Goal: Task Accomplishment & Management: Manage account settings

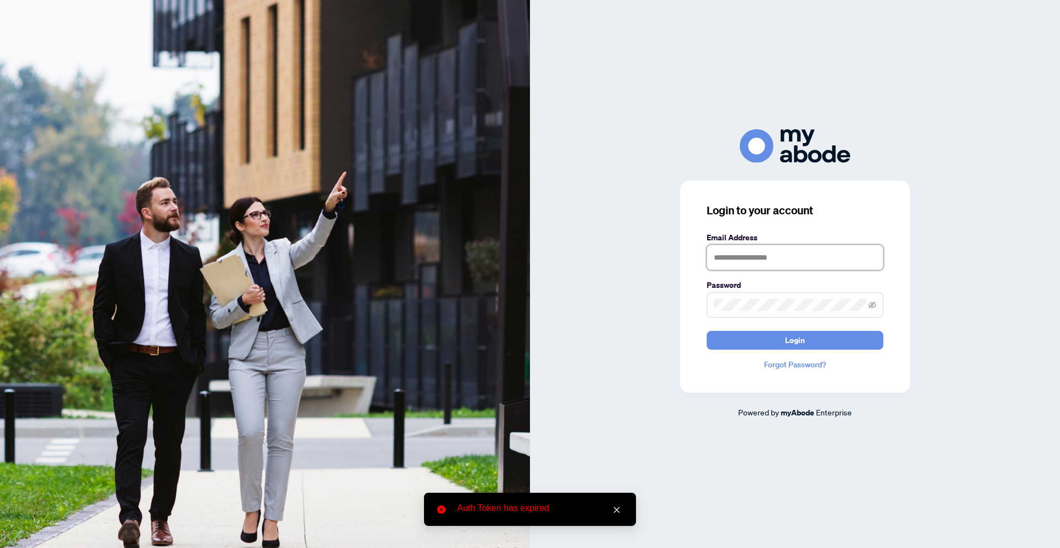
click at [738, 268] on input "text" at bounding box center [795, 257] width 177 height 25
type input "**********"
click at [761, 332] on button "Login" at bounding box center [795, 340] width 177 height 19
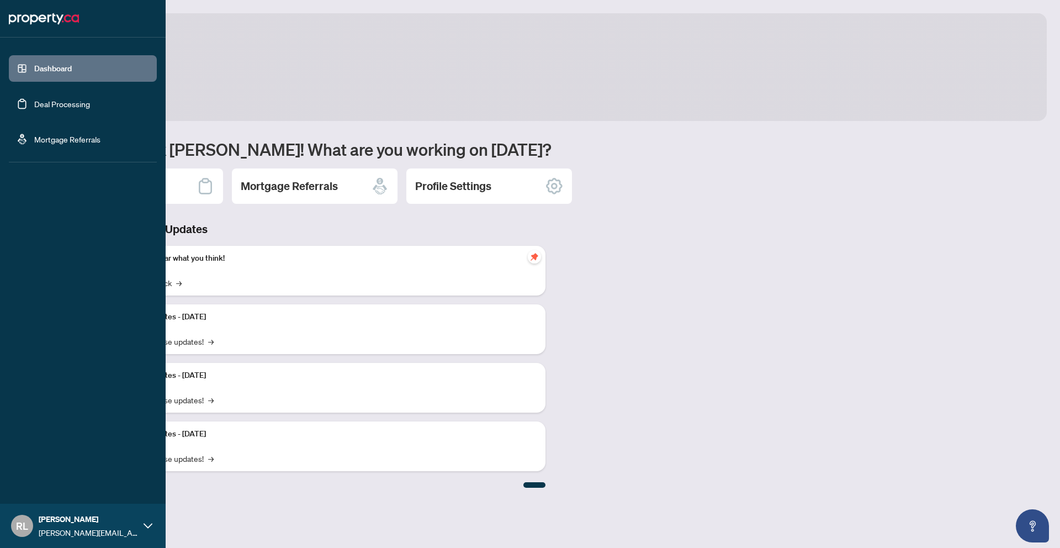
click at [45, 102] on link "Deal Processing" at bounding box center [62, 104] width 56 height 10
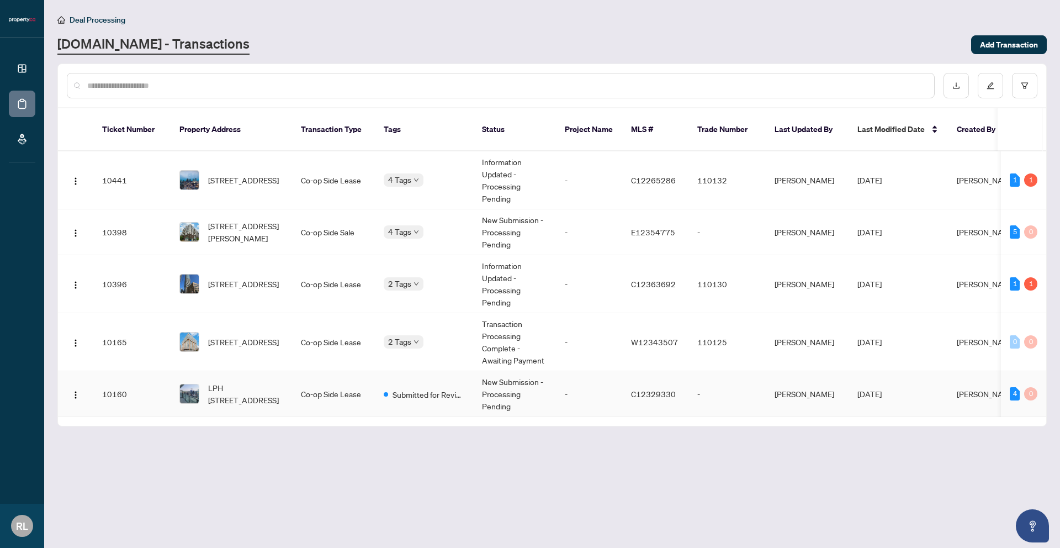
click at [287, 375] on td "LPH [STREET_ADDRESS]" at bounding box center [231, 394] width 121 height 46
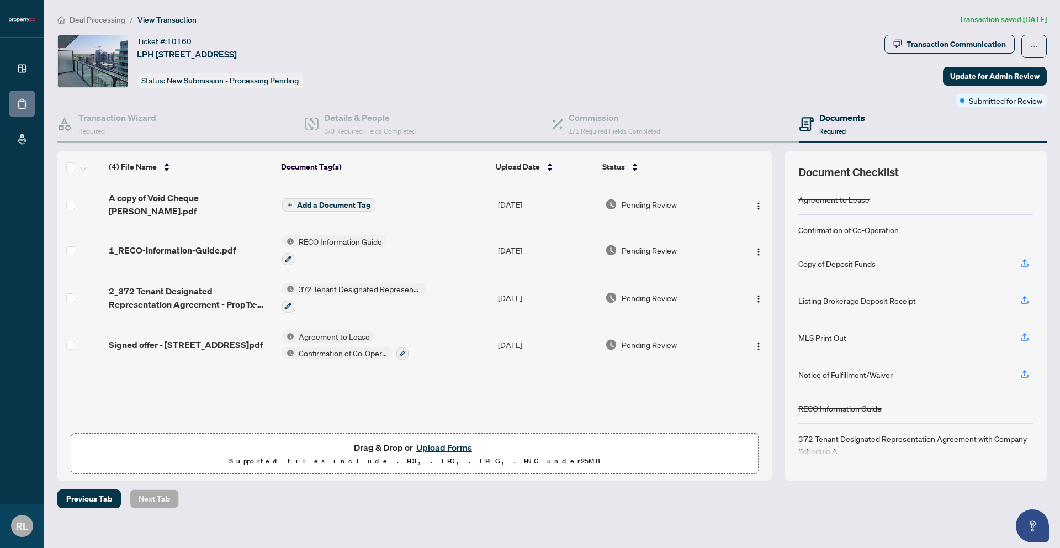
click at [430, 440] on button "Upload Forms" at bounding box center [444, 447] width 62 height 14
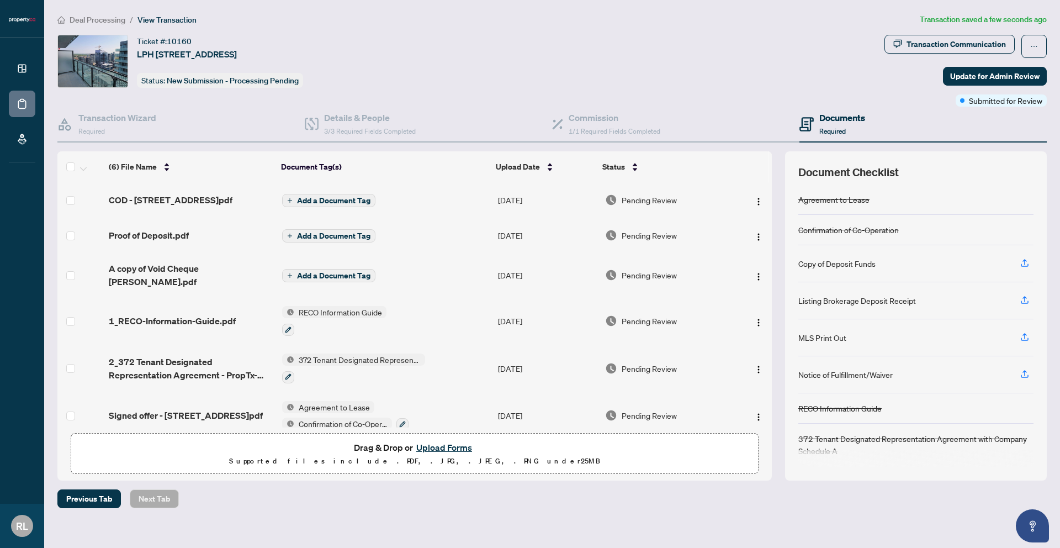
click at [306, 240] on span "Add a Document Tag" at bounding box center [333, 236] width 73 height 8
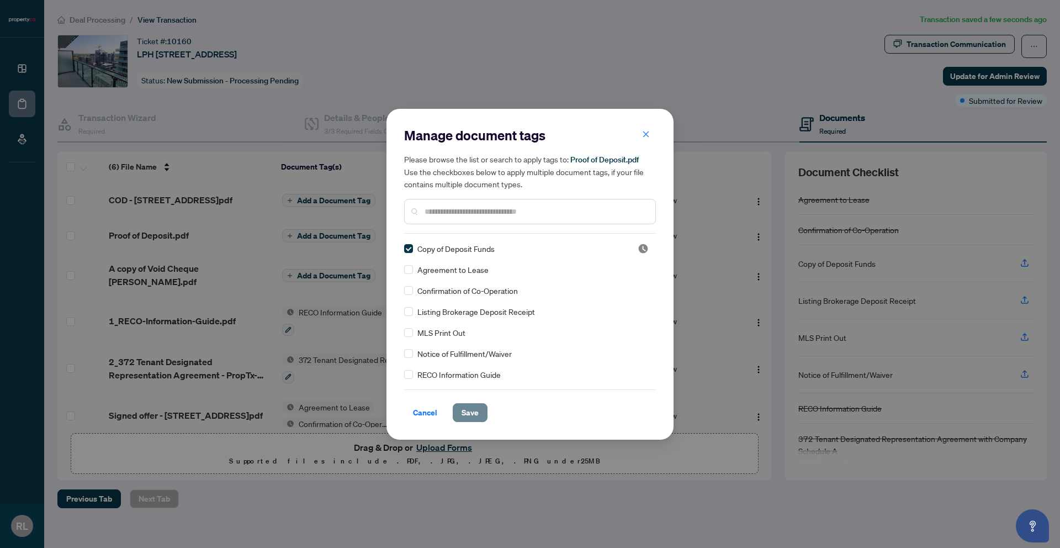
click at [463, 404] on span "Save" at bounding box center [470, 413] width 17 height 18
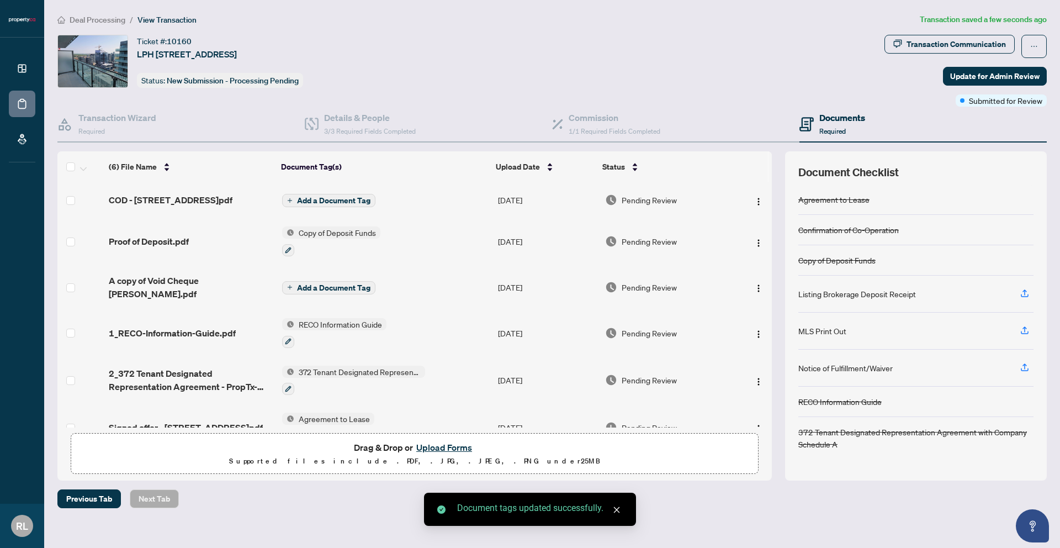
click at [323, 204] on span "Add a Document Tag" at bounding box center [333, 201] width 73 height 8
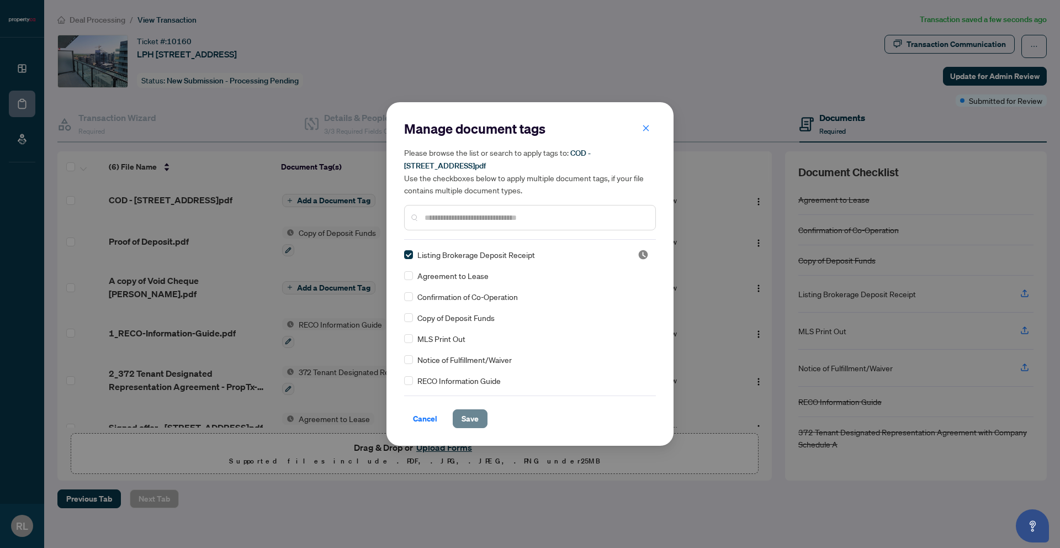
click at [473, 422] on span "Save" at bounding box center [470, 419] width 17 height 18
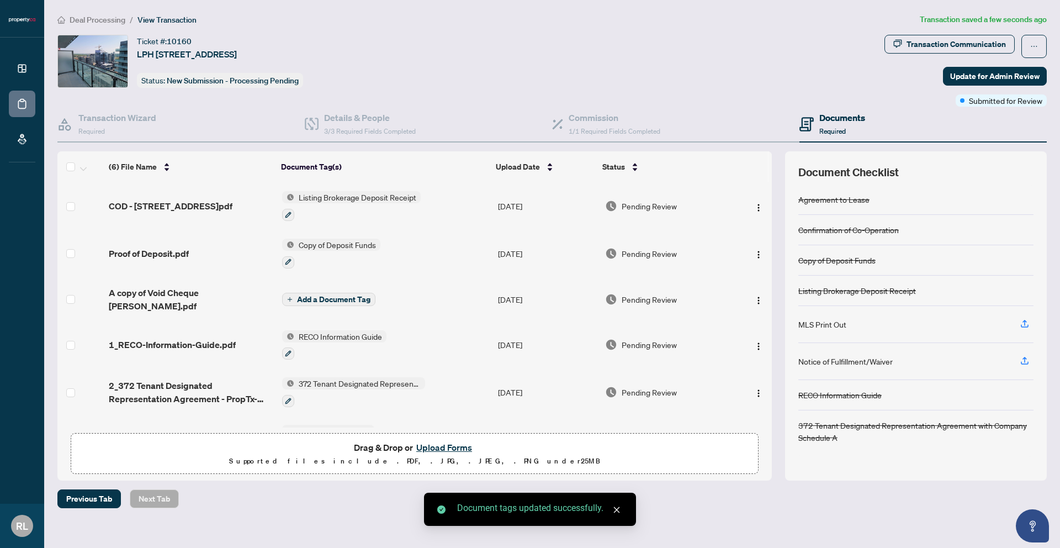
click at [341, 299] on span "Add a Document Tag" at bounding box center [333, 299] width 73 height 8
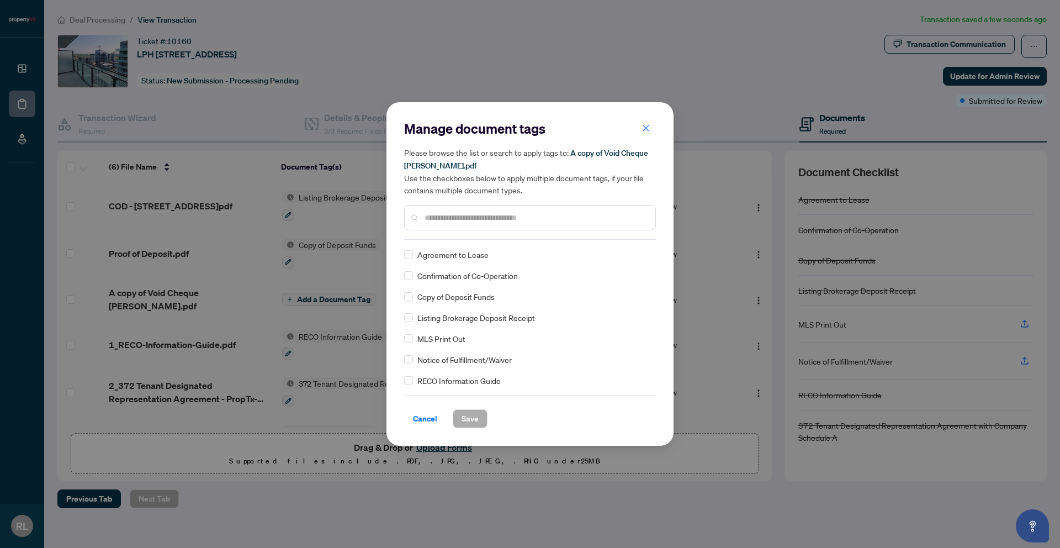
click at [449, 215] on input "text" at bounding box center [536, 217] width 222 height 12
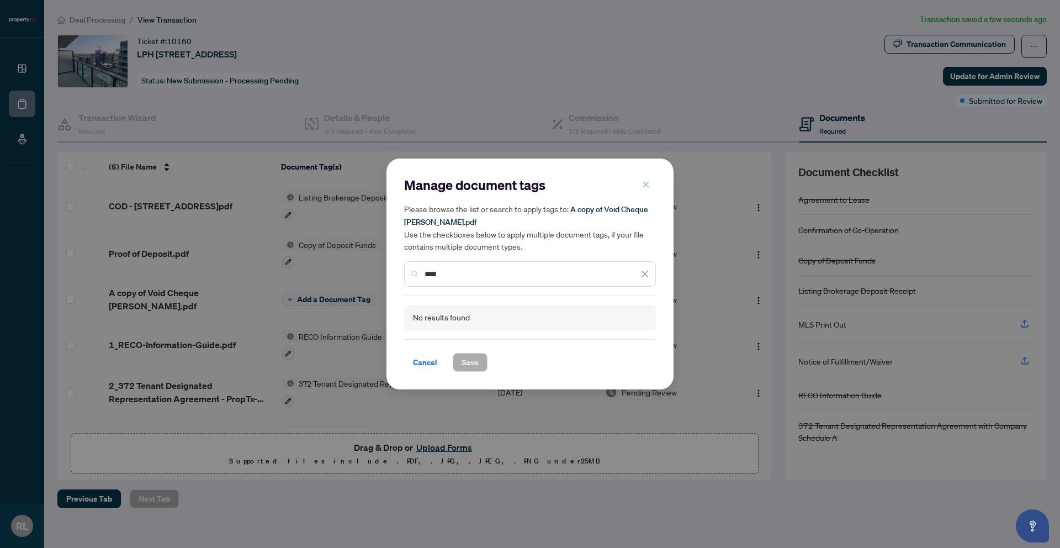
type input "****"
click at [642, 187] on icon "close" at bounding box center [646, 185] width 8 height 8
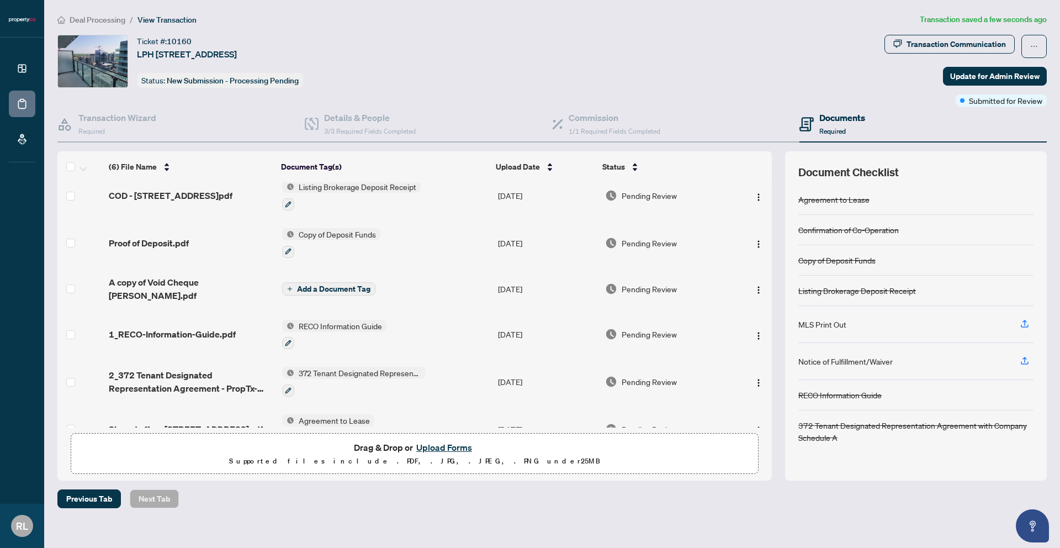
scroll to position [39, 0]
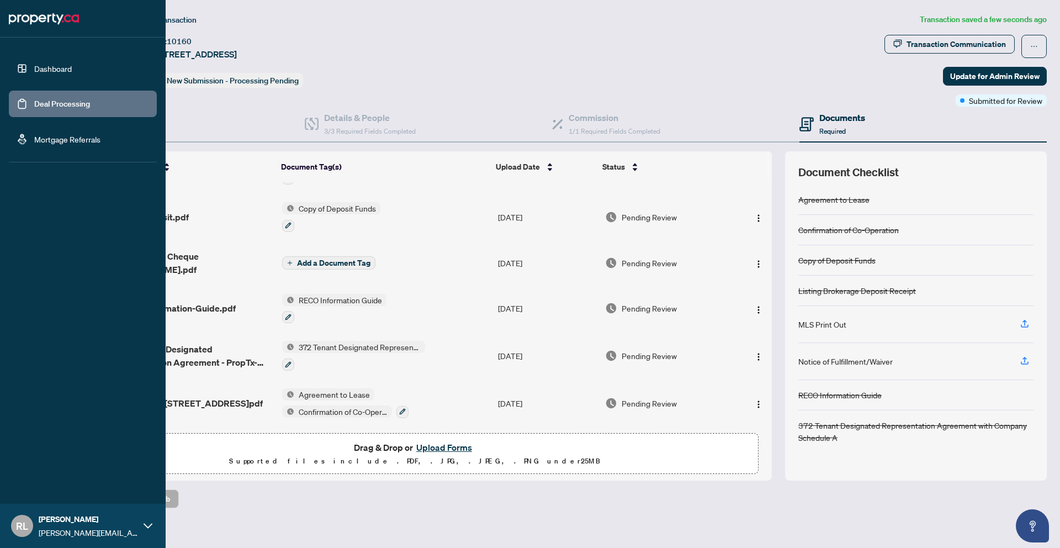
click at [41, 73] on link "Dashboard" at bounding box center [53, 68] width 38 height 10
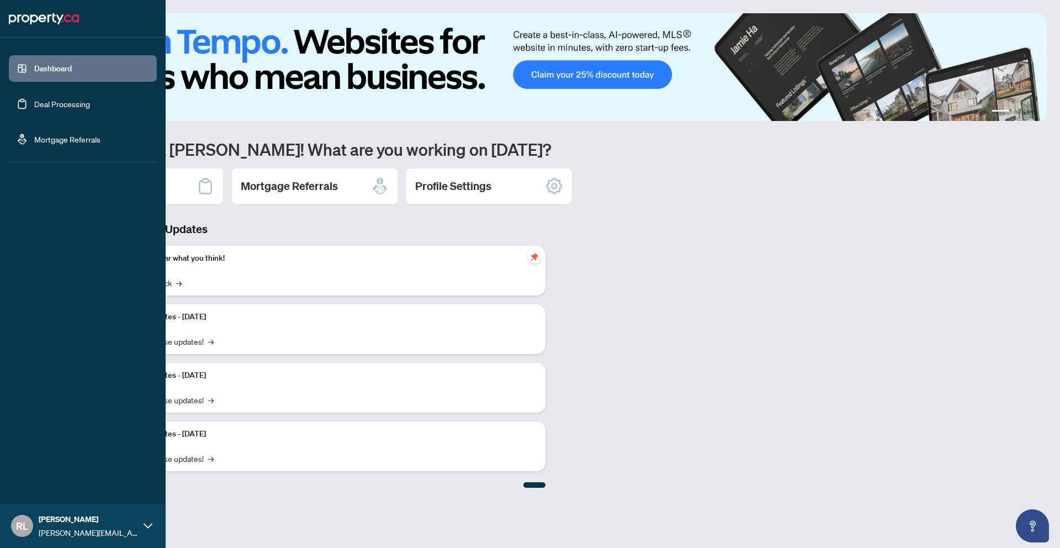
click at [51, 107] on link "Deal Processing" at bounding box center [62, 104] width 56 height 10
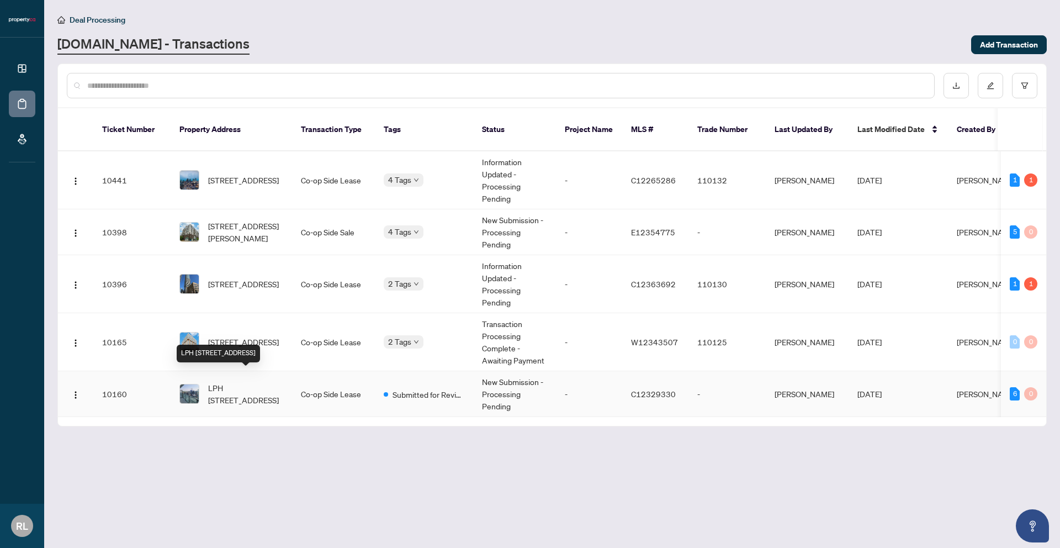
click at [225, 389] on span "LPH [STREET_ADDRESS]" at bounding box center [245, 393] width 75 height 24
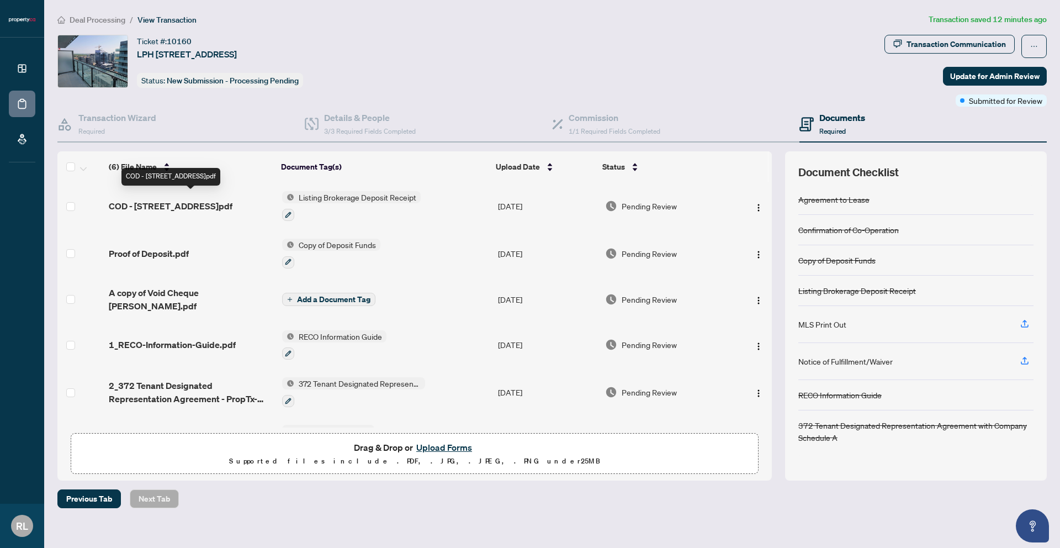
click at [218, 208] on span "COD - [STREET_ADDRESS]pdf" at bounding box center [171, 205] width 124 height 13
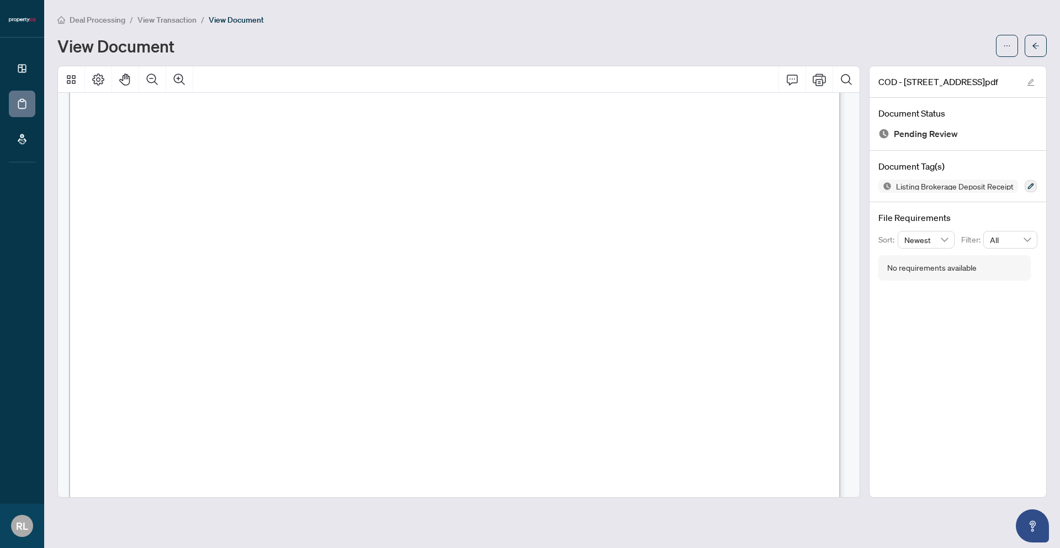
scroll to position [214, 0]
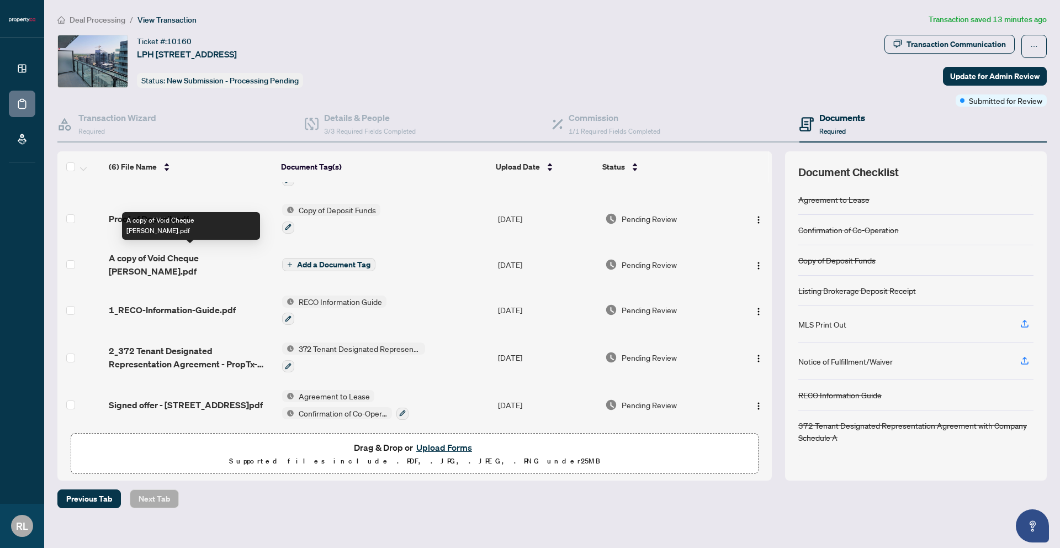
scroll to position [39, 0]
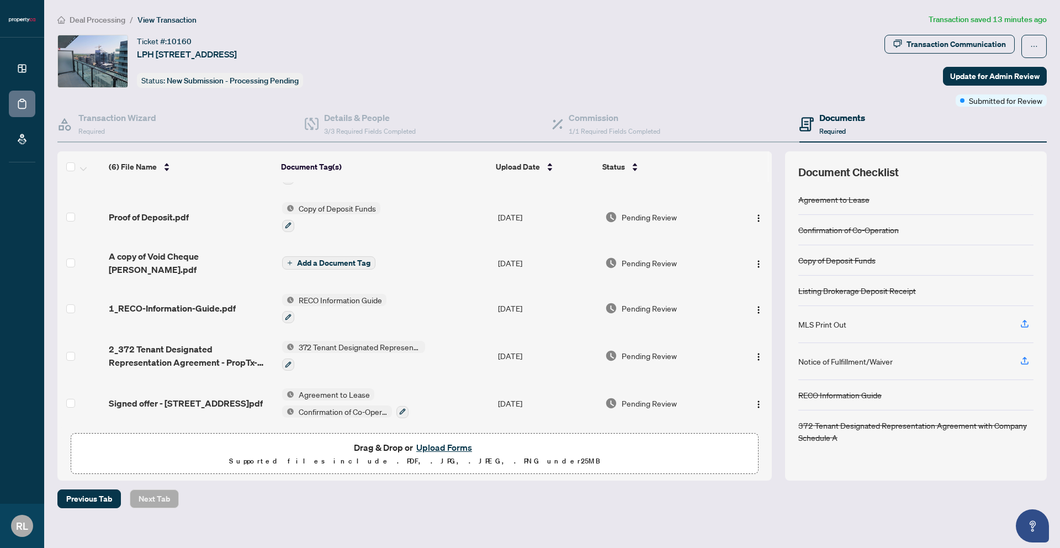
click at [165, 396] on span "Signed offer - [STREET_ADDRESS]pdf" at bounding box center [186, 402] width 154 height 13
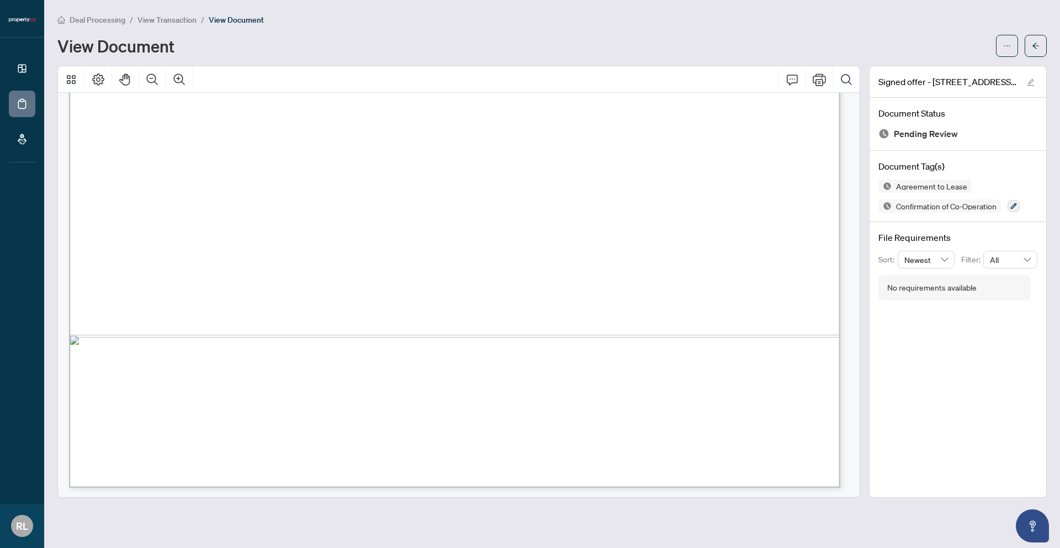
scroll to position [616, 0]
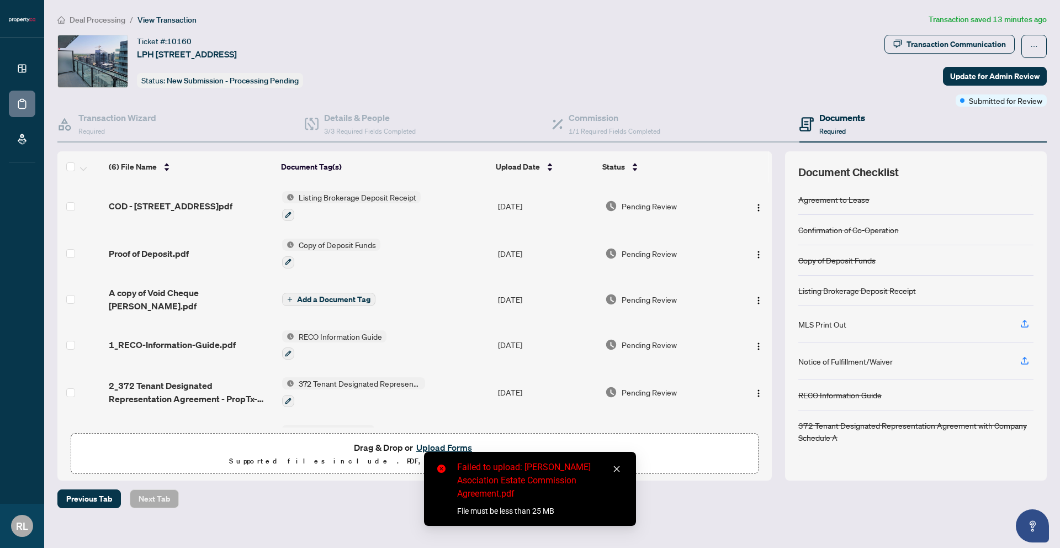
click at [420, 443] on button "Upload Forms" at bounding box center [444, 447] width 62 height 14
